Goal: Task Accomplishment & Management: Use online tool/utility

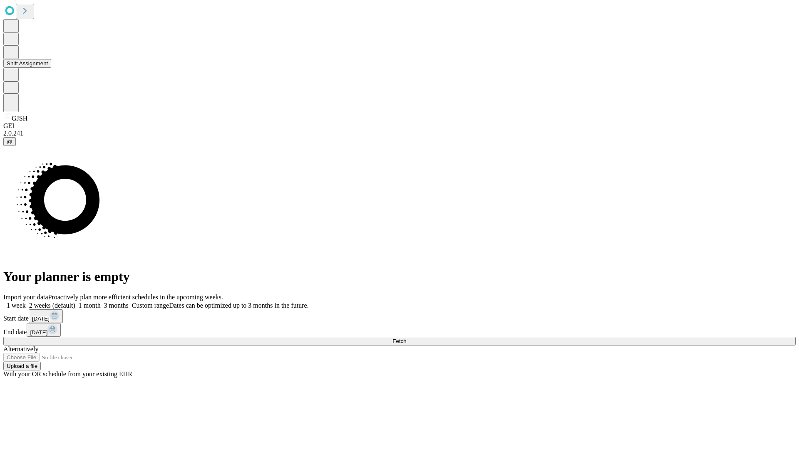
click at [51, 68] on button "Shift Assignment" at bounding box center [27, 63] width 48 height 9
